Goal: Check status: Check status

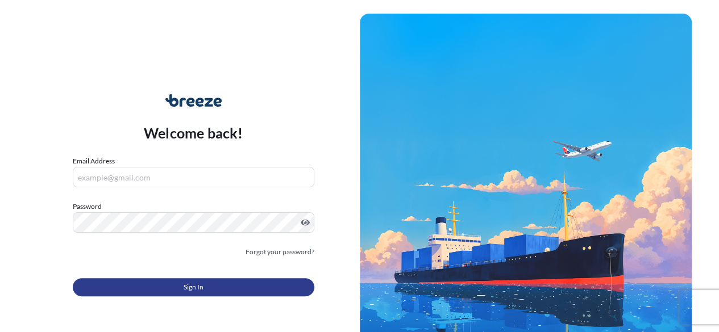
type input "[PERSON_NAME][EMAIL_ADDRESS][DOMAIN_NAME]"
click at [176, 290] on button "Sign In" at bounding box center [194, 288] width 242 height 18
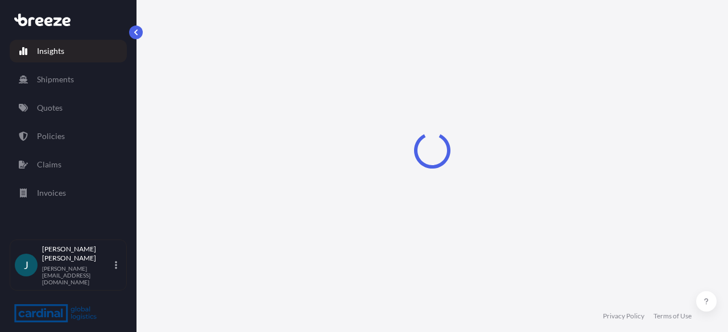
select select "2025"
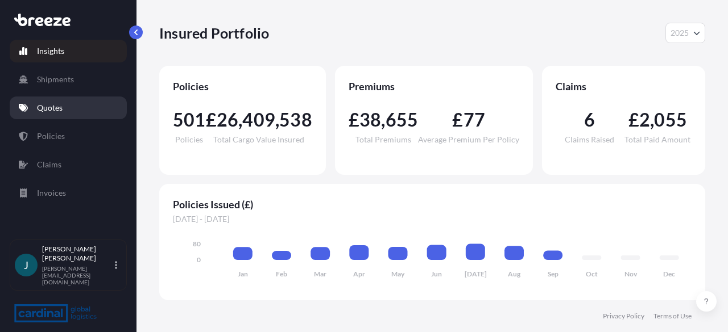
click at [49, 112] on p "Quotes" at bounding box center [50, 107] width 26 height 11
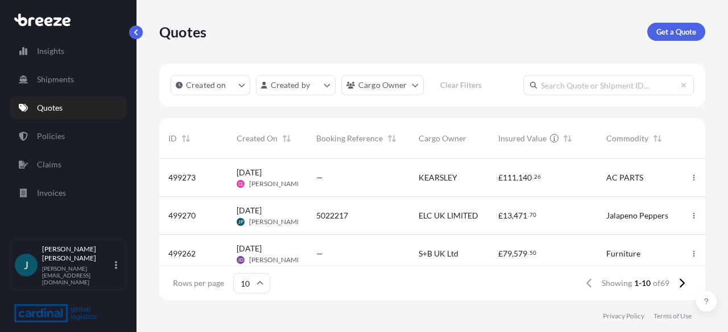
click at [643, 209] on div "Jalapeno Peppers" at bounding box center [654, 216] width 114 height 38
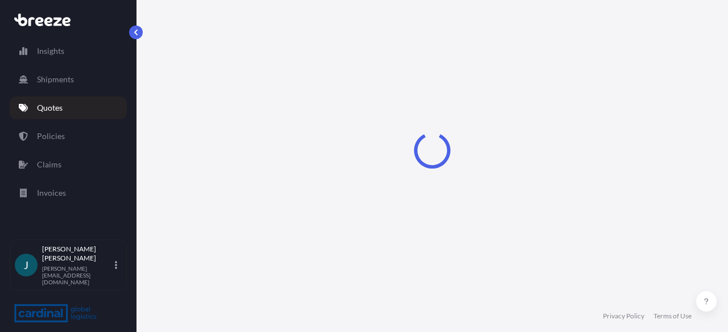
select select "Road"
select select "1"
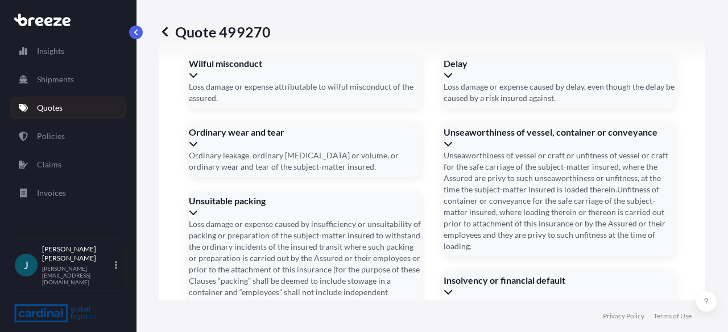
scroll to position [1433, 0]
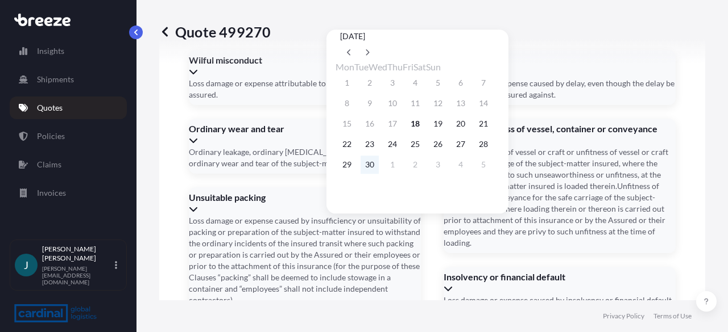
click at [375, 172] on button "30" at bounding box center [369, 165] width 18 height 18
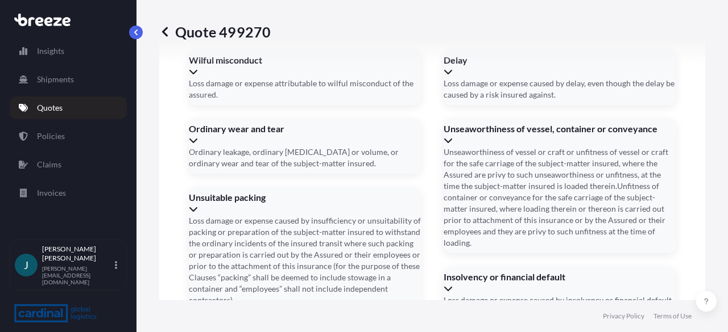
type input "[DATE]"
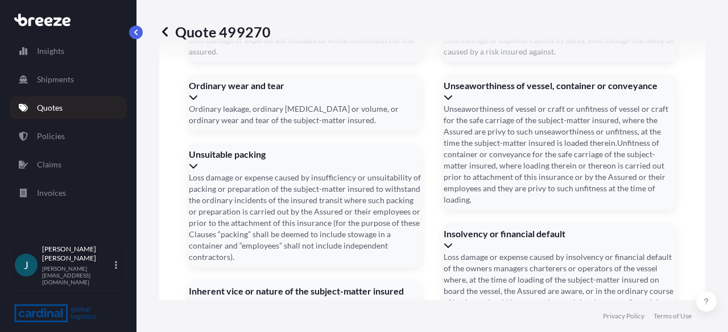
scroll to position [1521, 0]
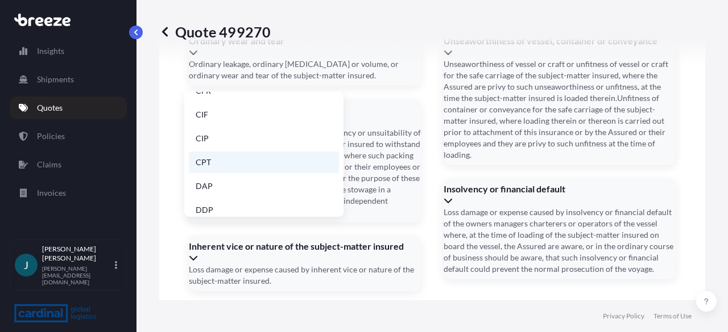
scroll to position [0, 0]
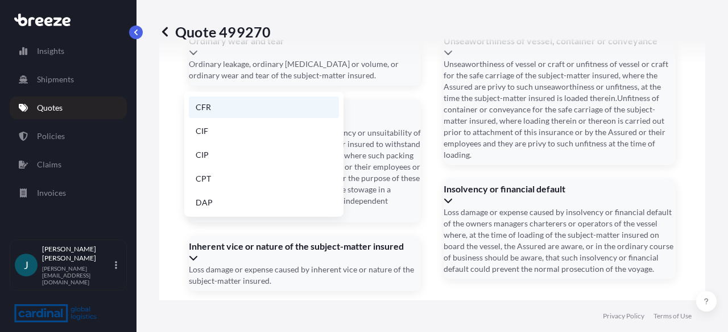
click at [228, 110] on li "CFR" at bounding box center [264, 108] width 150 height 22
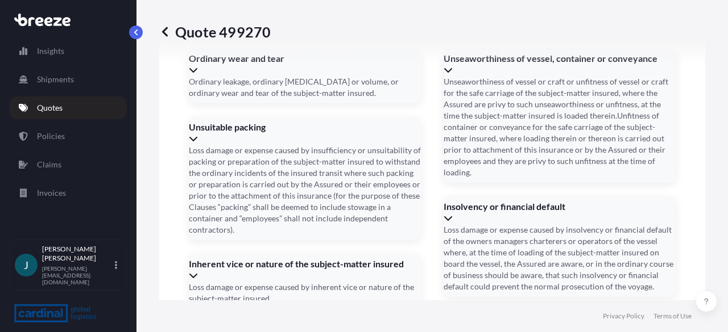
scroll to position [1521, 0]
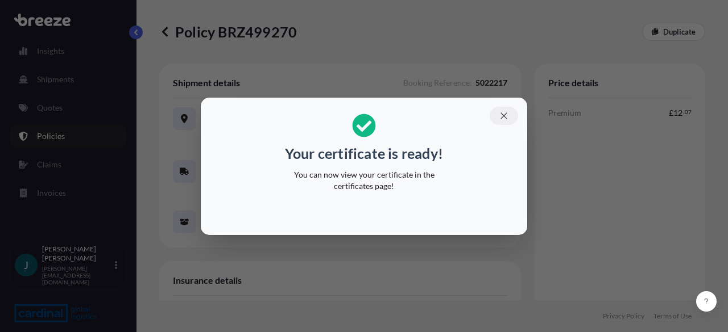
click at [505, 117] on icon "button" at bounding box center [503, 116] width 6 height 6
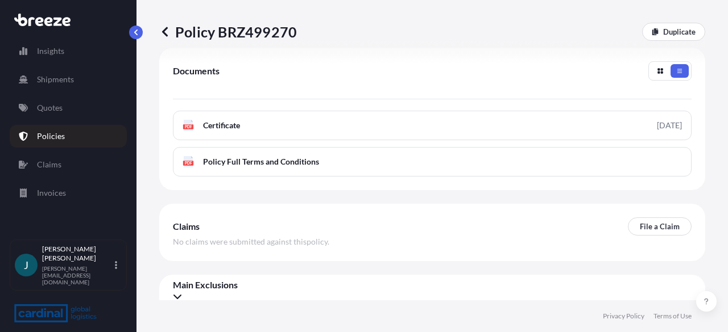
scroll to position [398, 0]
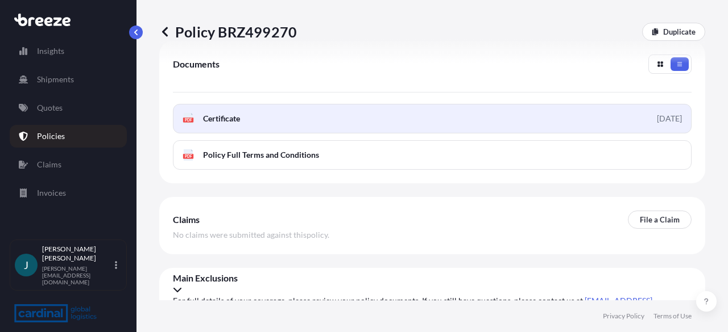
click at [240, 124] on span "Certificate" at bounding box center [221, 118] width 37 height 11
